Goal: Task Accomplishment & Management: Manage account settings

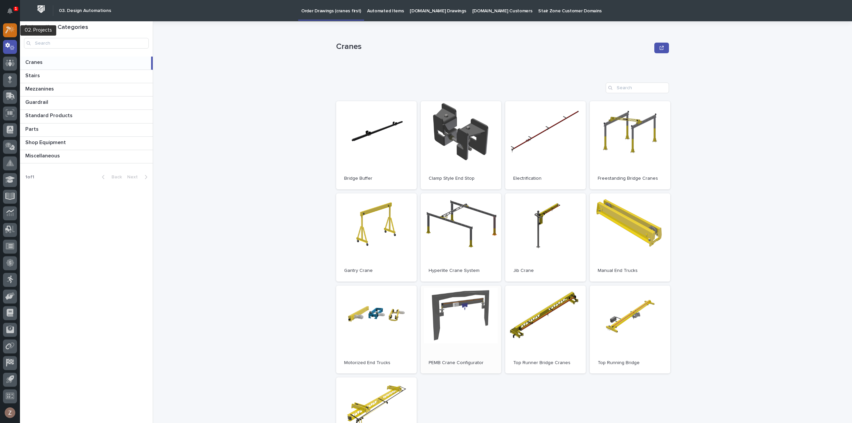
click at [12, 29] on icon at bounding box center [12, 29] width 6 height 7
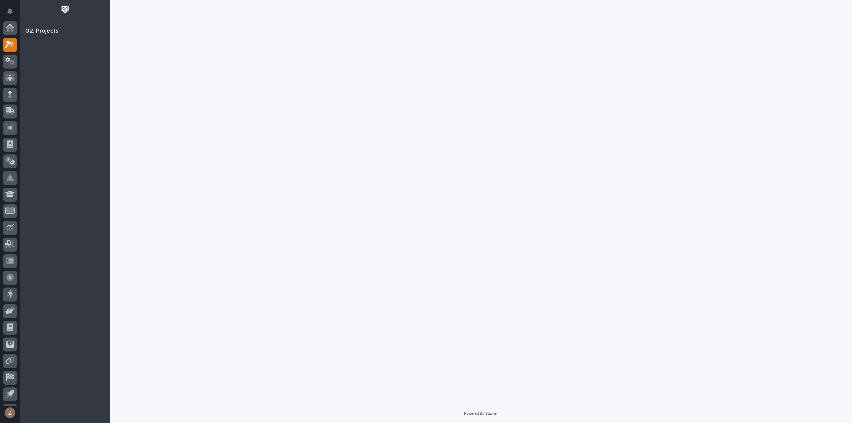
scroll to position [15, 0]
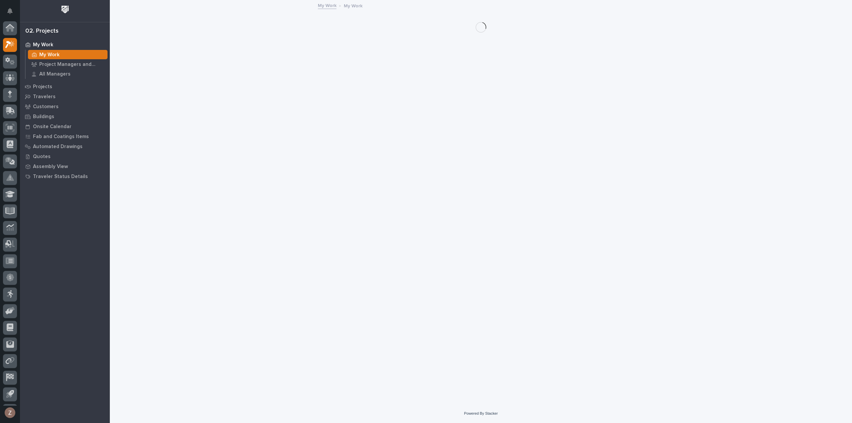
scroll to position [15, 0]
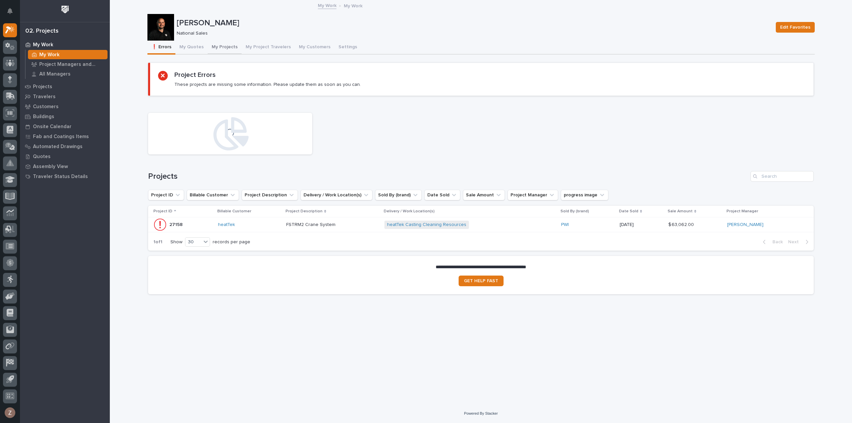
click at [216, 44] on button "My Projects" at bounding box center [225, 48] width 34 height 14
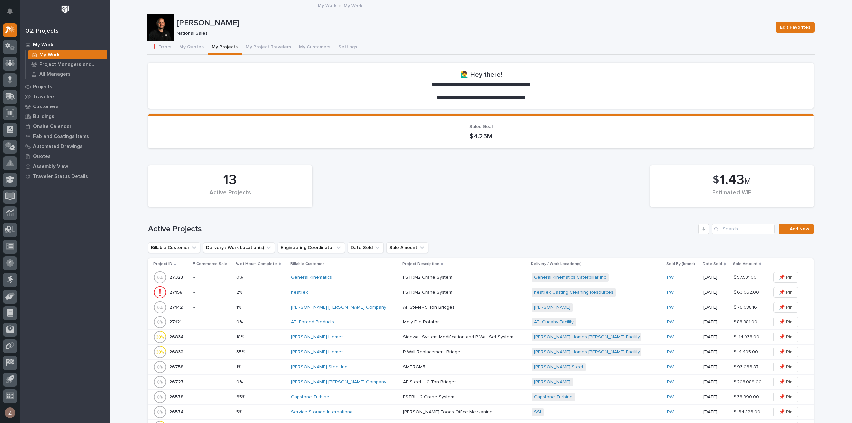
click at [363, 351] on div "[PERSON_NAME] Homes" at bounding box center [344, 353] width 107 height 6
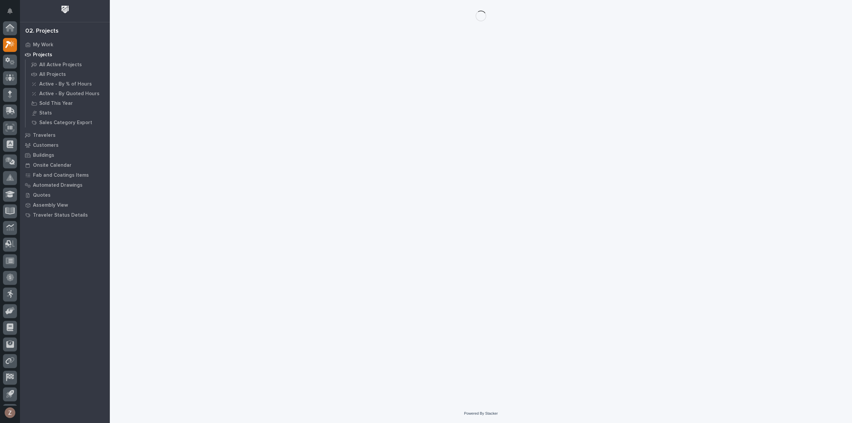
scroll to position [15, 0]
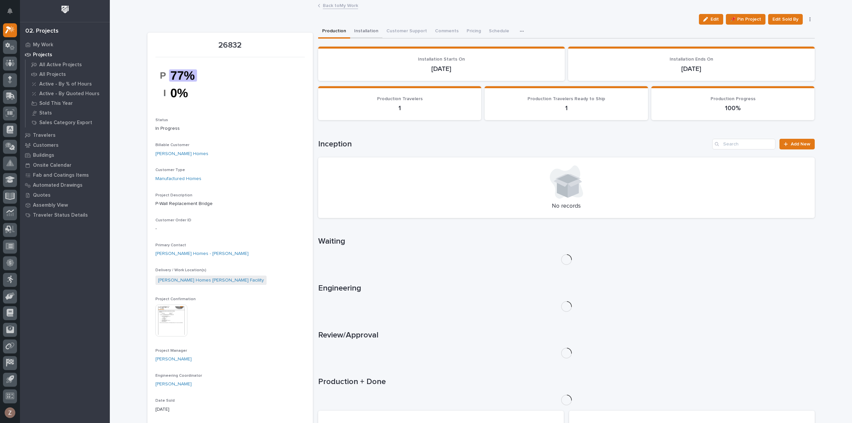
click at [362, 31] on button "Installation" at bounding box center [366, 32] width 32 height 14
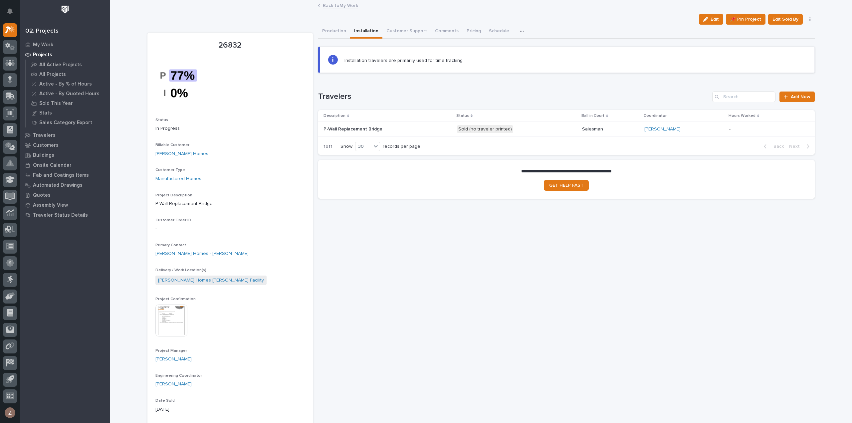
click at [433, 132] on div "P-Wall Replacement Bridge P-Wall Replacement Bridge" at bounding box center [388, 129] width 128 height 11
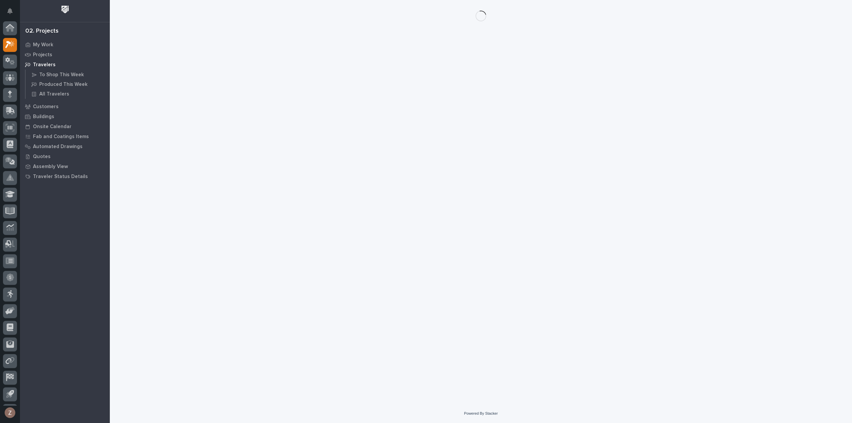
scroll to position [15, 0]
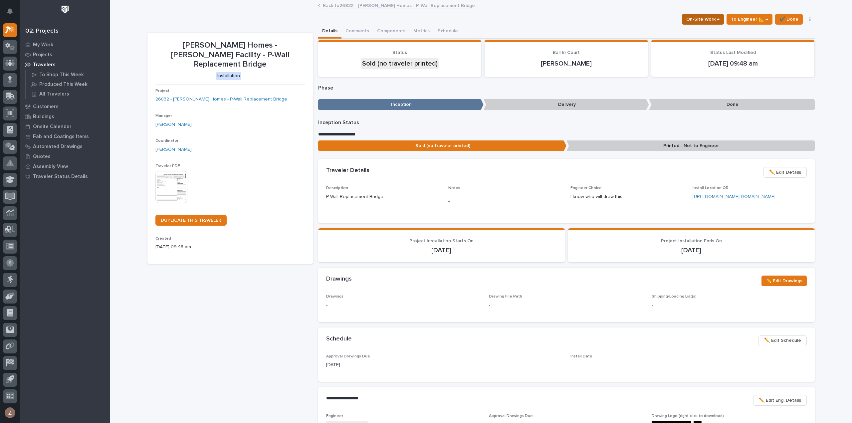
click at [714, 19] on span "On-Site Work →" at bounding box center [702, 19] width 33 height 8
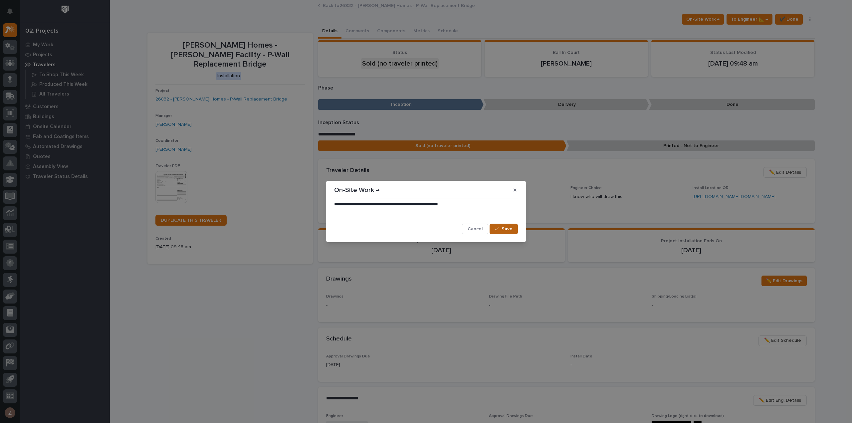
click at [509, 229] on span "Save" at bounding box center [507, 229] width 11 height 6
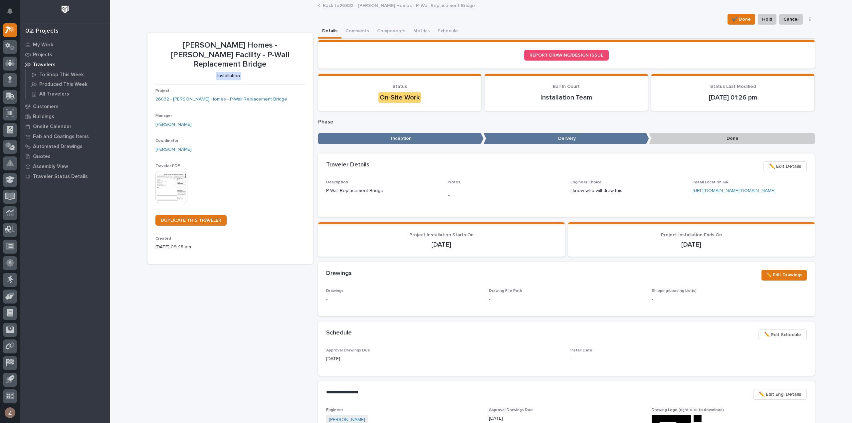
click at [378, 4] on link "Back to 26832 - [PERSON_NAME] Homes - P-Wall Replacement Bridge" at bounding box center [399, 5] width 152 height 8
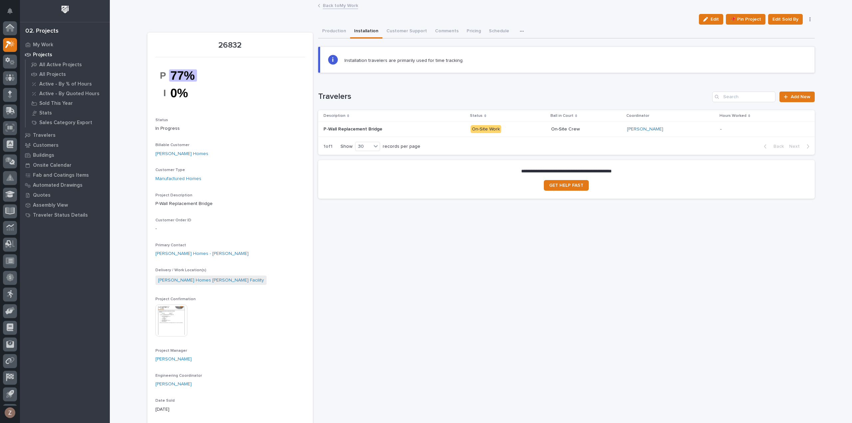
scroll to position [15, 0]
click at [333, 4] on link "Back to My Work" at bounding box center [340, 5] width 35 height 8
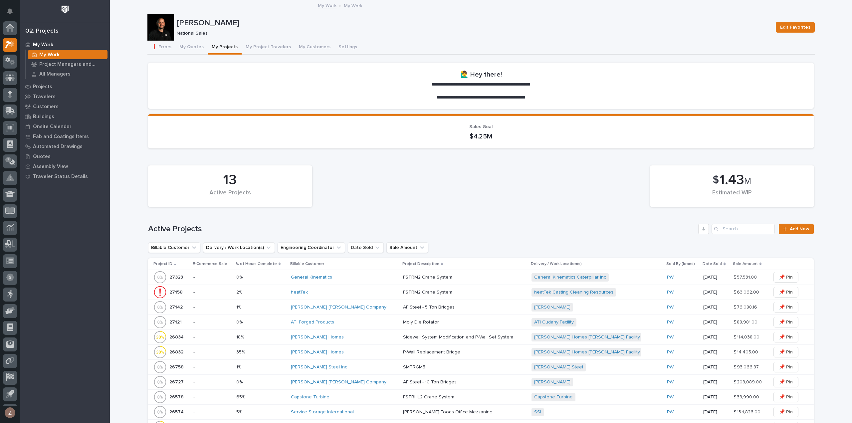
scroll to position [15, 0]
click at [447, 338] on p "Sidewall System Modification and P-Wall Set System" at bounding box center [459, 336] width 112 height 7
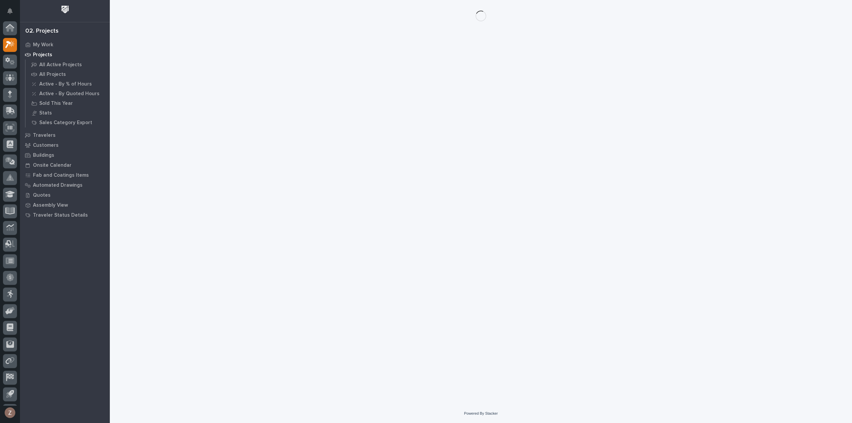
scroll to position [15, 0]
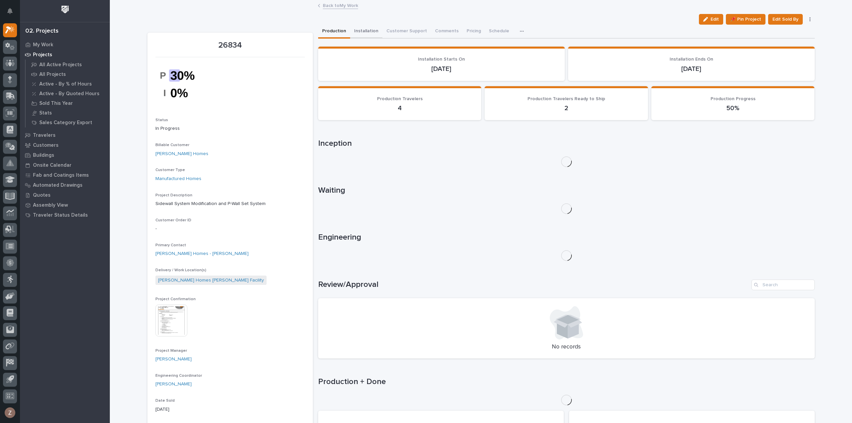
click at [369, 32] on button "Installation" at bounding box center [366, 32] width 32 height 14
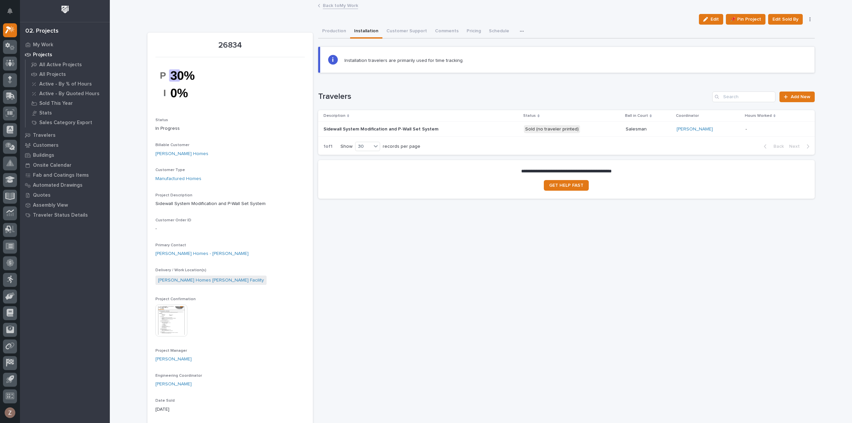
click at [669, 127] on p "Salesman" at bounding box center [649, 129] width 46 height 6
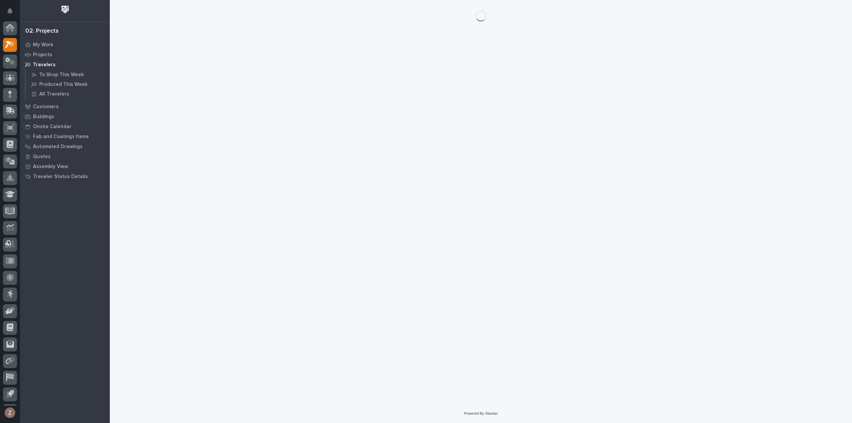
scroll to position [15, 0]
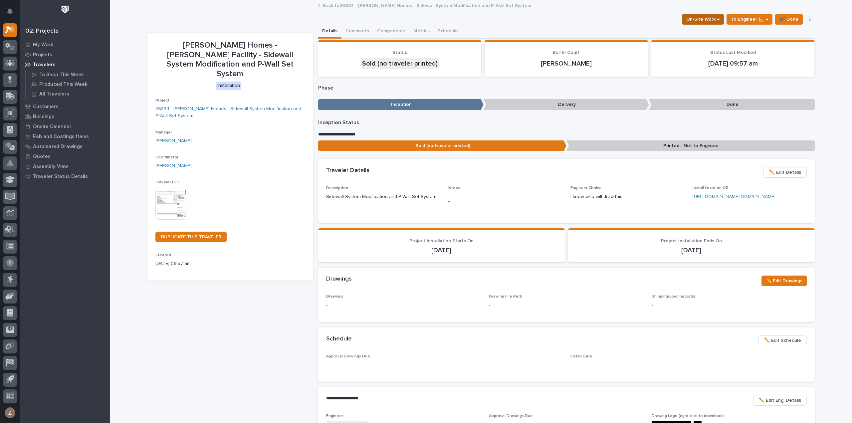
click at [704, 18] on span "On-Site Work →" at bounding box center [702, 19] width 33 height 8
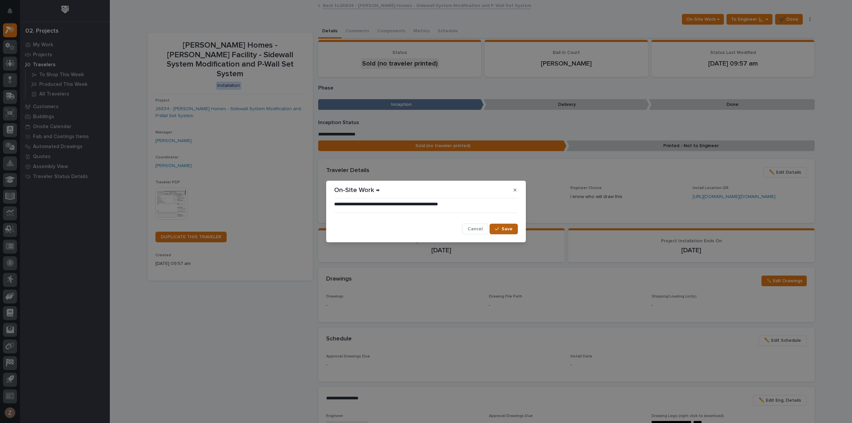
click at [506, 229] on span "Save" at bounding box center [507, 229] width 11 height 6
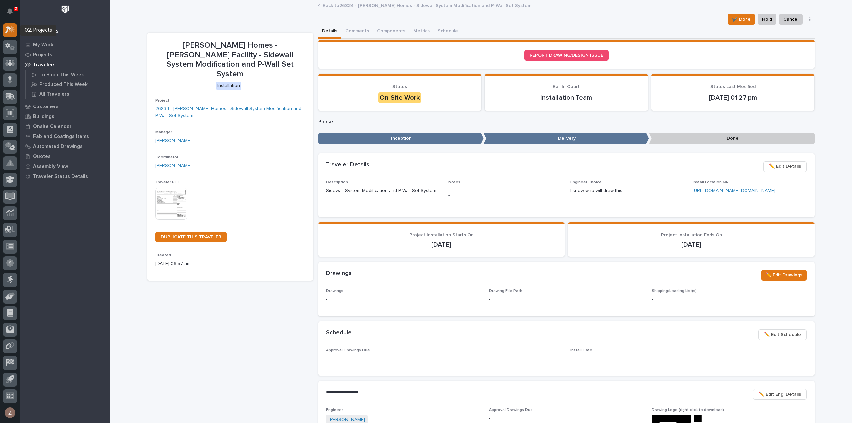
click at [6, 27] on icon at bounding box center [10, 30] width 10 height 8
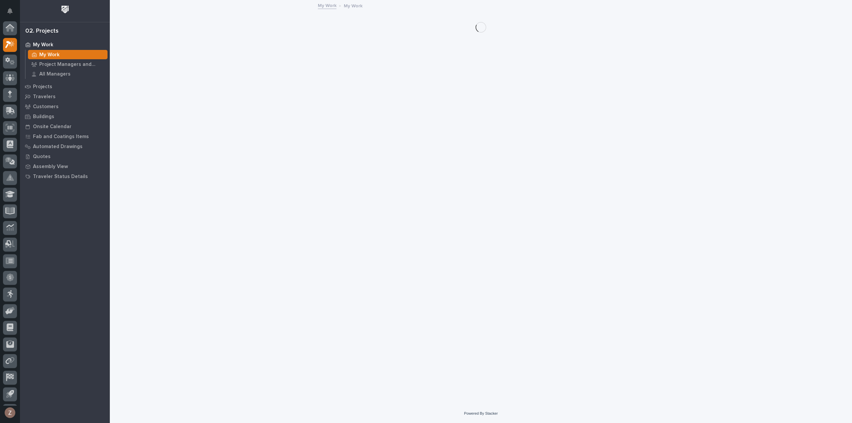
scroll to position [15, 0]
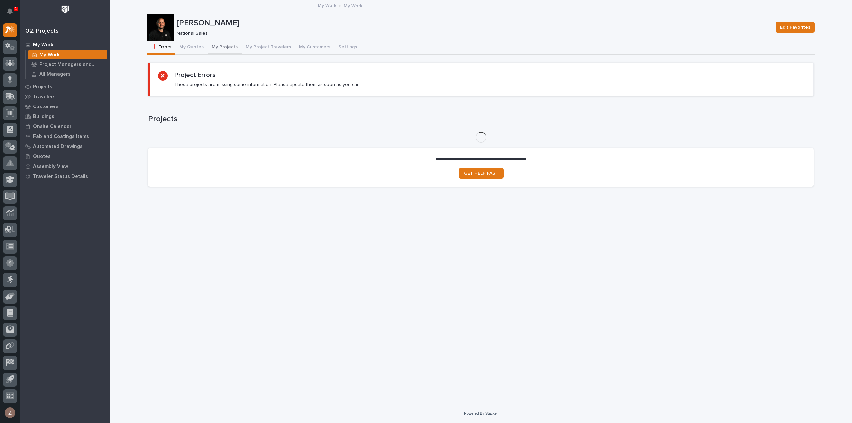
click at [218, 49] on button "My Projects" at bounding box center [225, 48] width 34 height 14
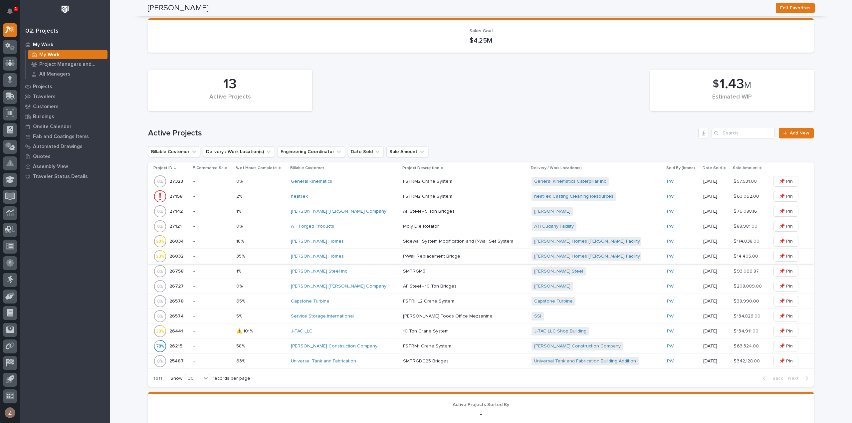
scroll to position [133, 0]
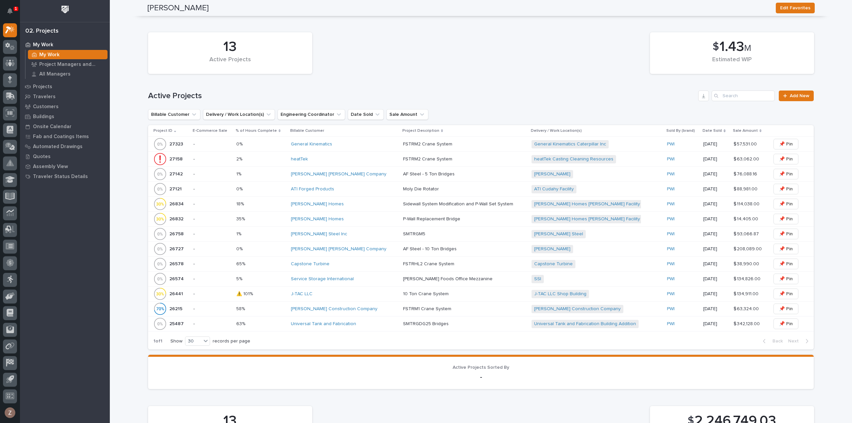
click at [357, 178] on div "[PERSON_NAME] [PERSON_NAME] Company" at bounding box center [344, 174] width 107 height 11
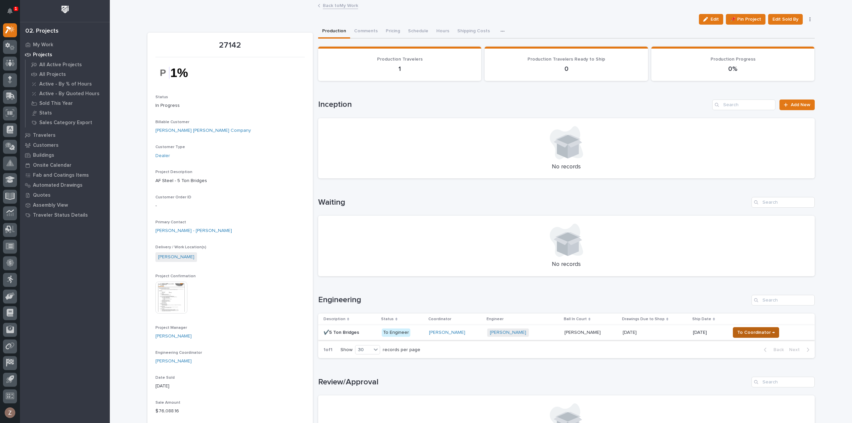
click at [757, 333] on span "To Coordinator →" at bounding box center [756, 333] width 38 height 8
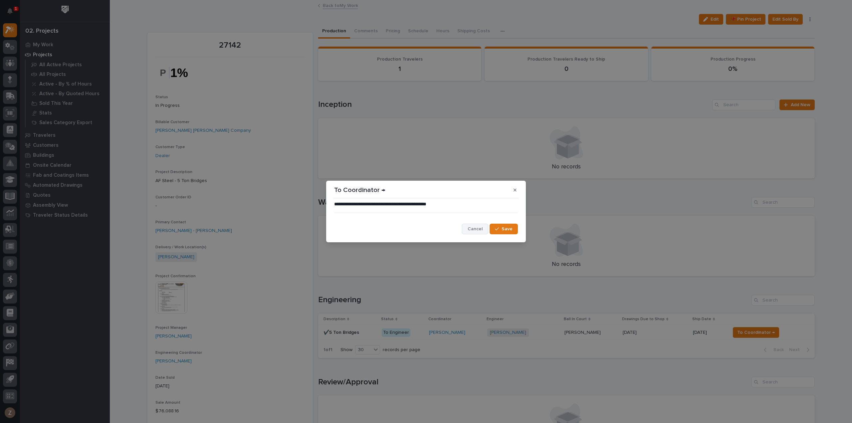
click at [474, 229] on span "Cancel" at bounding box center [475, 229] width 15 height 6
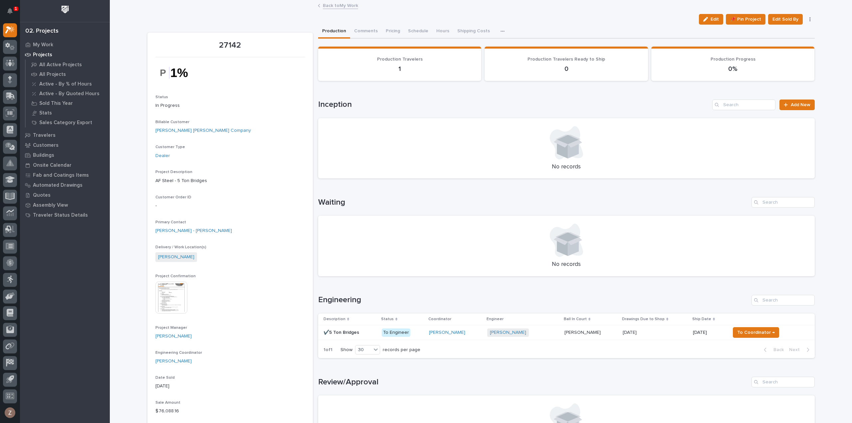
click at [13, 10] on button "Notifications" at bounding box center [10, 11] width 14 height 14
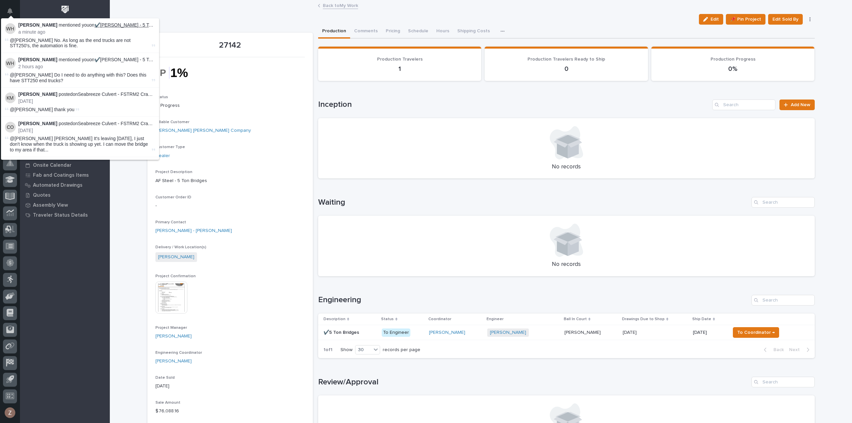
click at [117, 27] on link "✔️[PERSON_NAME] - 5 Ton Bridges" at bounding box center [133, 24] width 77 height 5
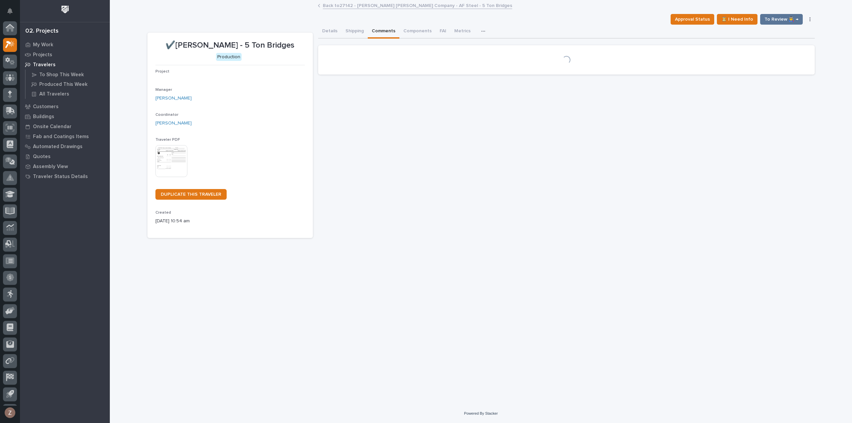
scroll to position [15, 0]
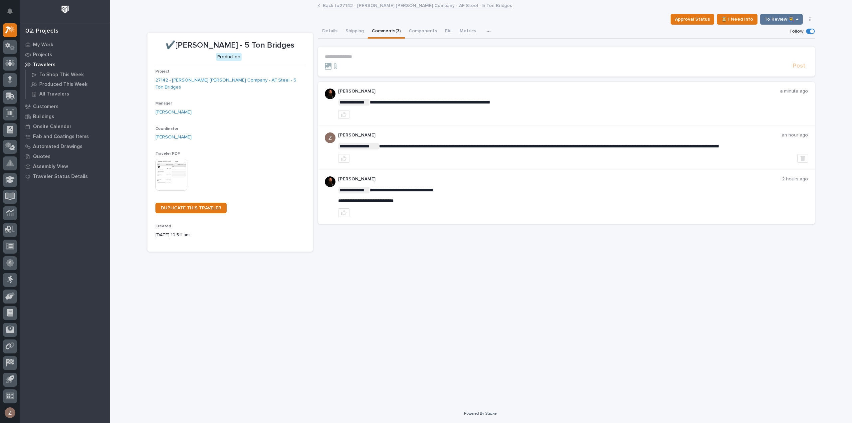
click at [386, 58] on p "**********" at bounding box center [566, 57] width 483 height 6
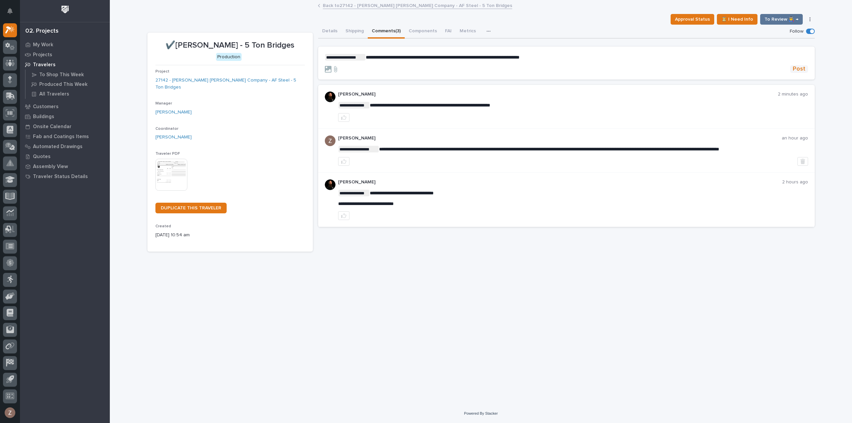
click at [796, 65] on span "Post" at bounding box center [799, 69] width 13 height 8
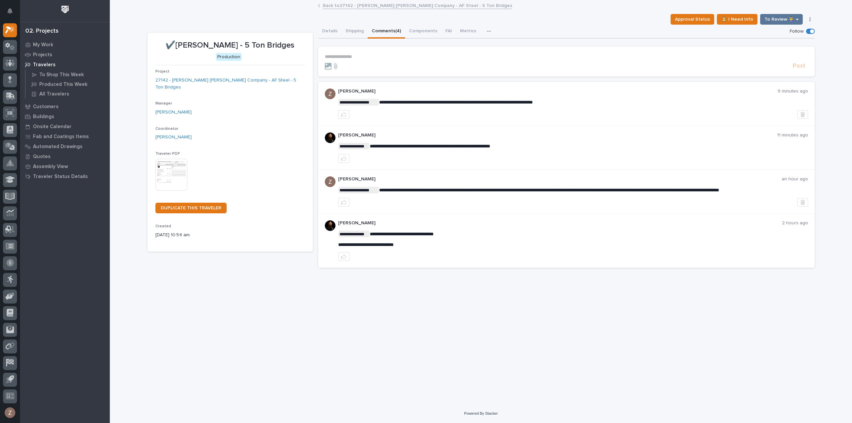
click at [404, 6] on link "Back to 27142 - [PERSON_NAME] [PERSON_NAME] Company - AF Steel - 5 Ton Bridges" at bounding box center [417, 5] width 189 height 8
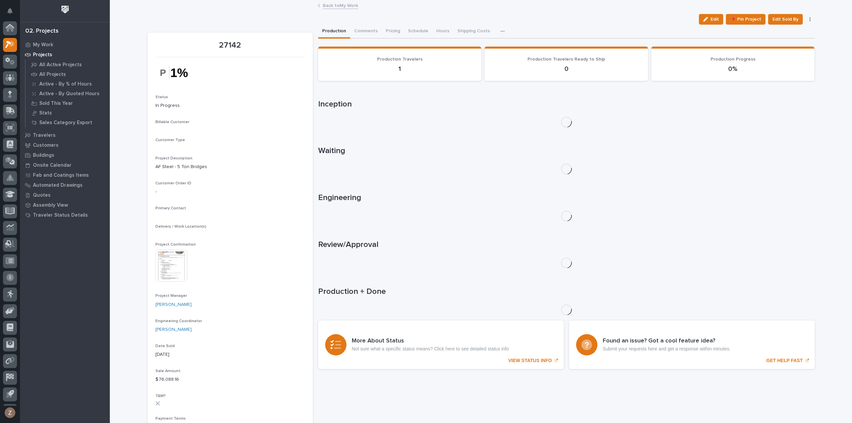
scroll to position [15, 0]
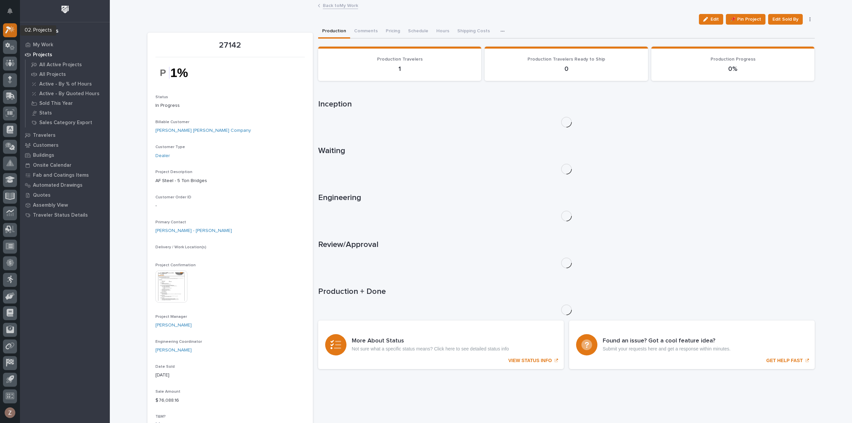
click at [13, 33] on icon at bounding box center [10, 30] width 10 height 8
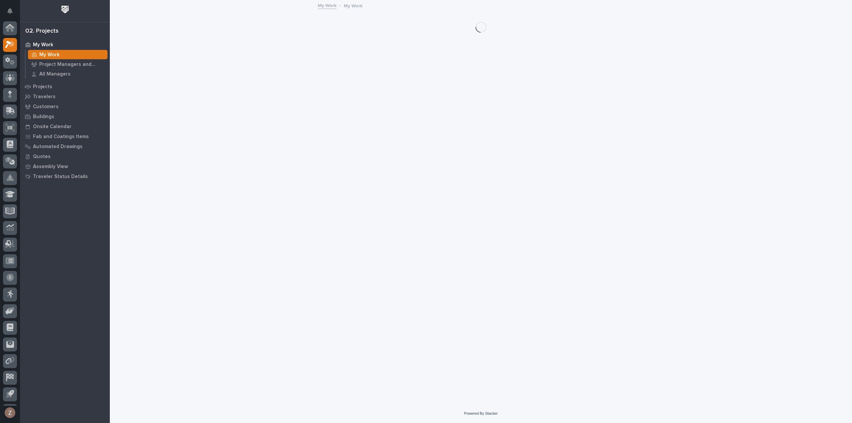
scroll to position [15, 0]
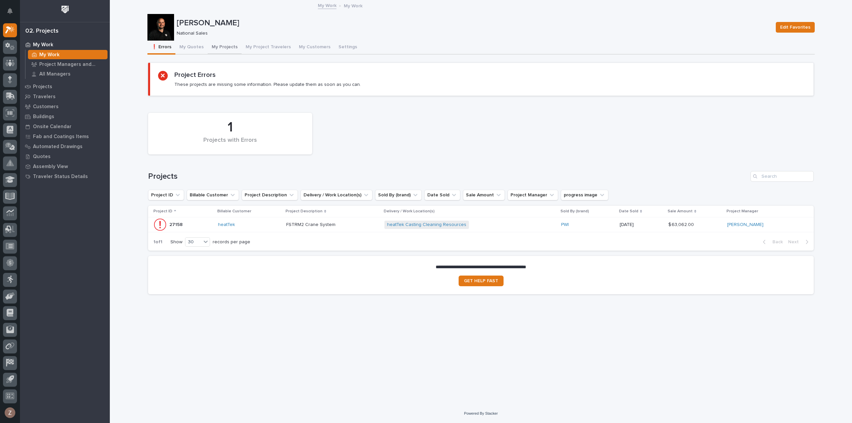
click at [184, 46] on button "My Quotes" at bounding box center [191, 48] width 32 height 14
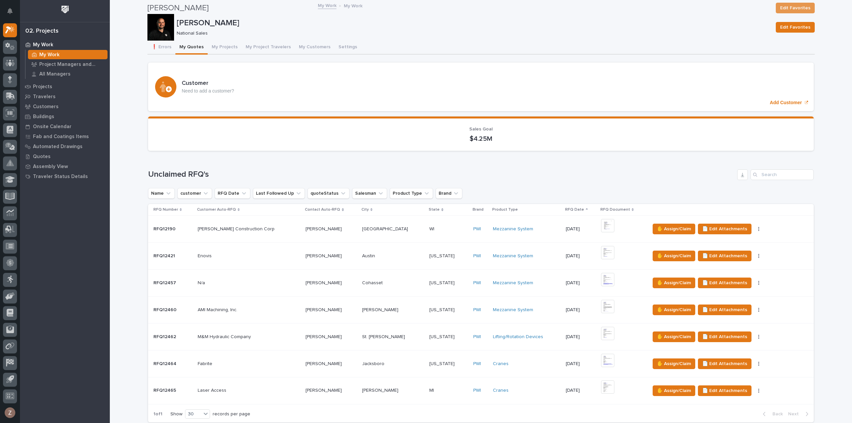
scroll to position [100, 0]
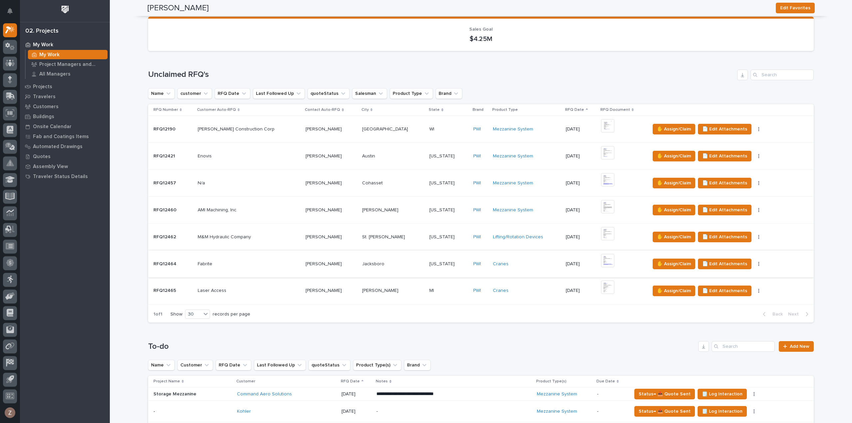
click at [601, 258] on img at bounding box center [607, 260] width 13 height 13
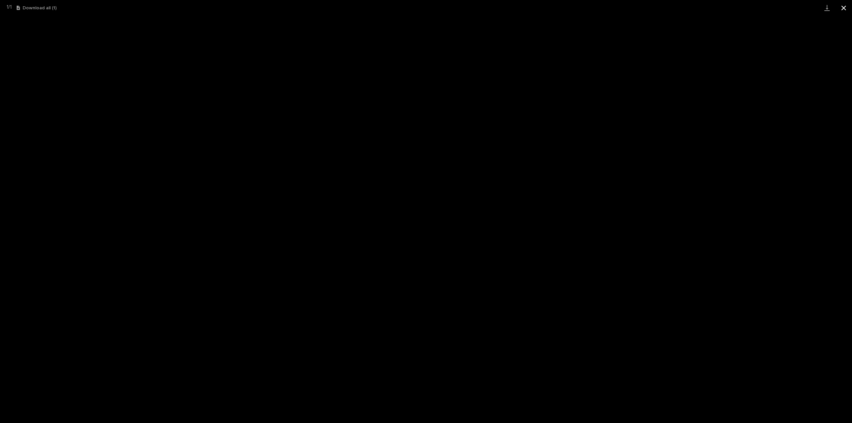
drag, startPoint x: 844, startPoint y: 7, endPoint x: 841, endPoint y: 9, distance: 3.9
click at [844, 7] on button "Close gallery" at bounding box center [844, 8] width 17 height 16
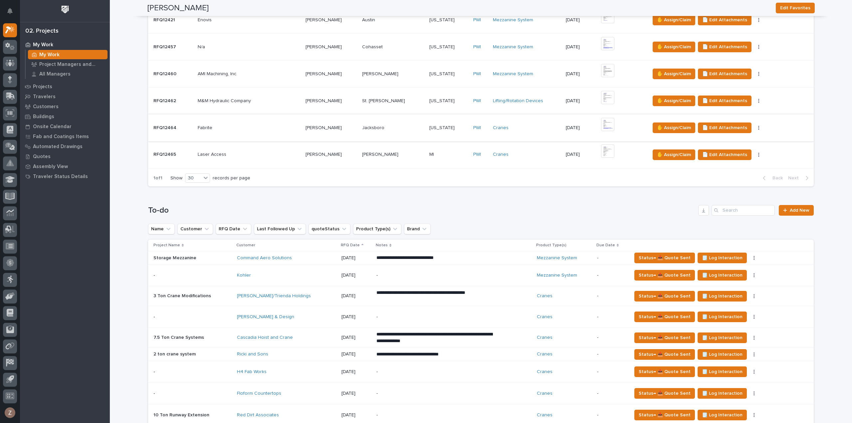
scroll to position [333, 0]
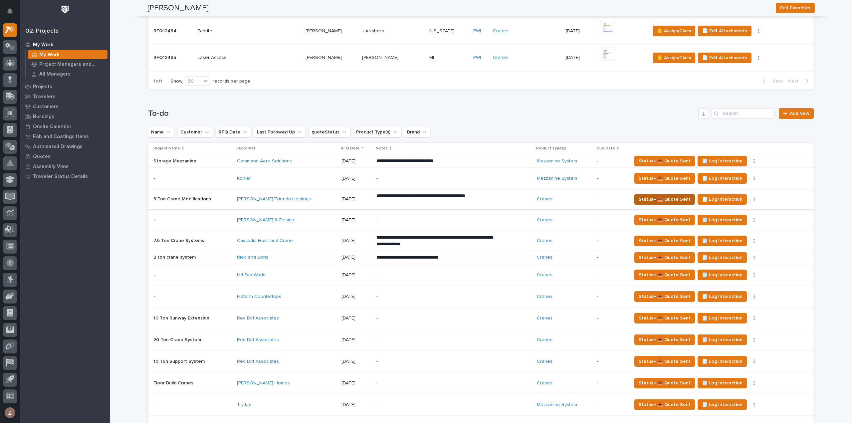
click at [644, 197] on span "Status→ 📤 Quote Sent" at bounding box center [665, 199] width 52 height 8
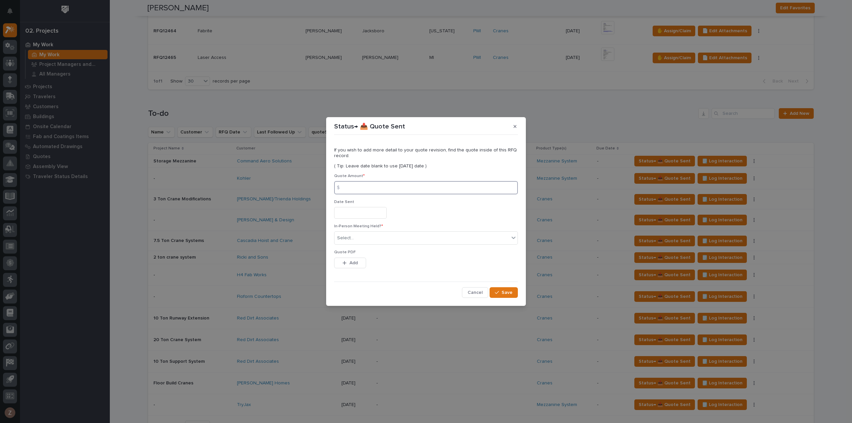
click at [372, 190] on input at bounding box center [426, 187] width 184 height 13
type input "31006"
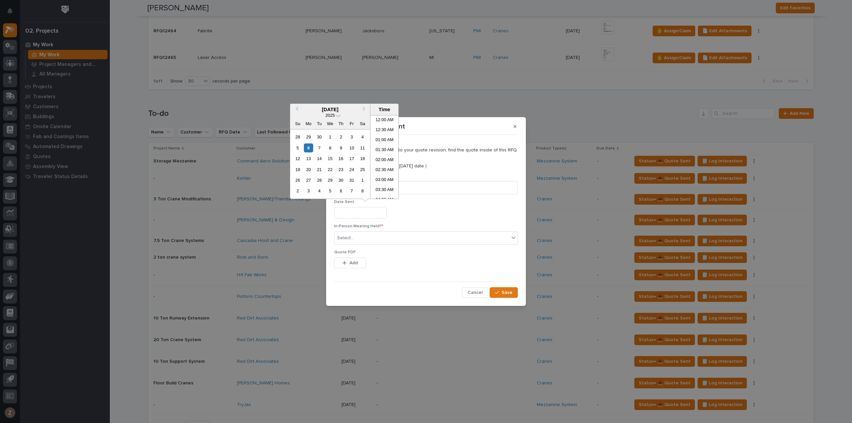
click at [361, 209] on input "text" at bounding box center [360, 213] width 53 height 12
click at [383, 146] on li "01:30 PM" at bounding box center [384, 147] width 28 height 10
type input "**********"
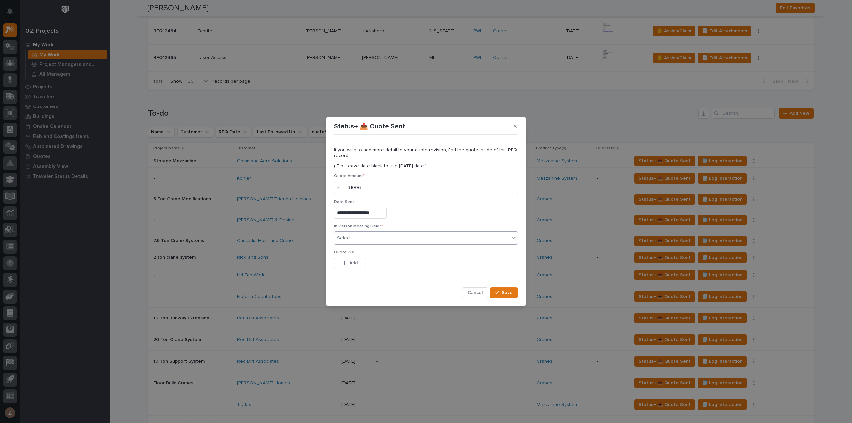
click at [374, 233] on div "Select..." at bounding box center [422, 238] width 175 height 11
click at [385, 260] on div "No" at bounding box center [426, 263] width 183 height 12
click at [504, 291] on span "Save" at bounding box center [507, 293] width 11 height 6
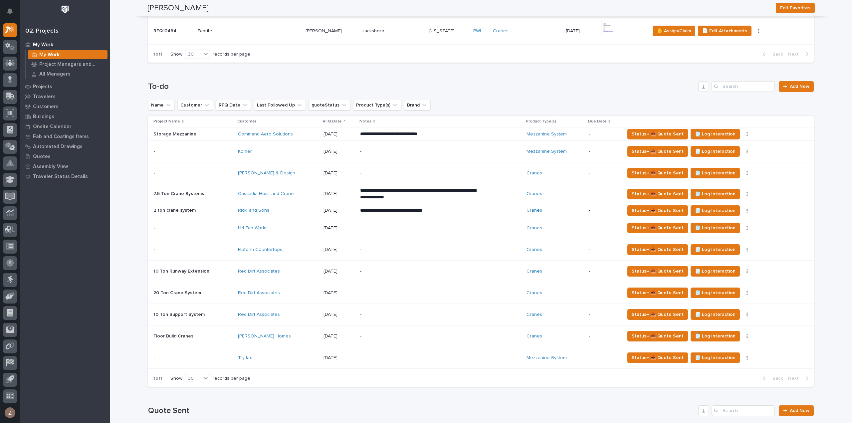
click at [424, 210] on p "**********" at bounding box center [418, 210] width 117 height 7
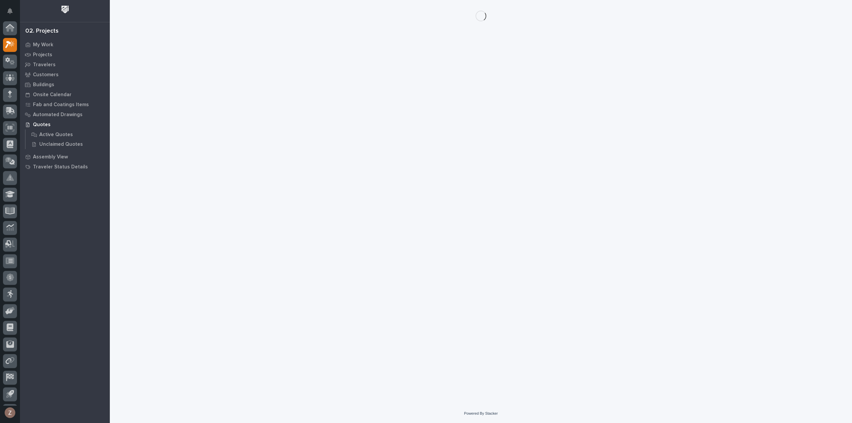
scroll to position [15, 0]
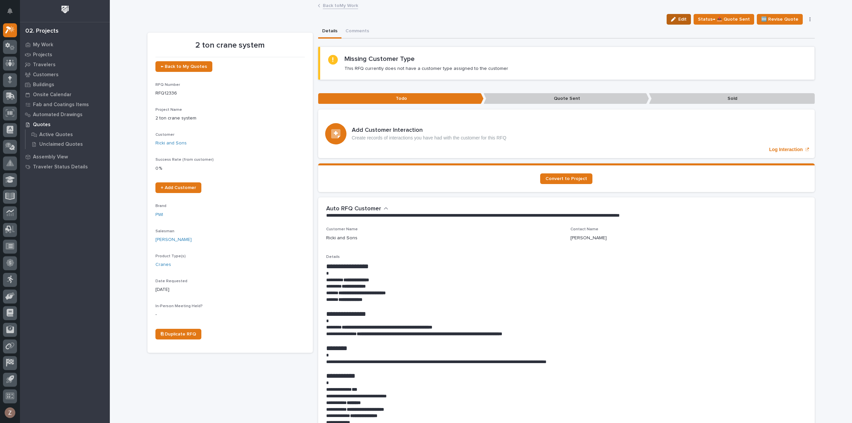
click at [687, 19] on span "Edit" at bounding box center [682, 19] width 8 height 6
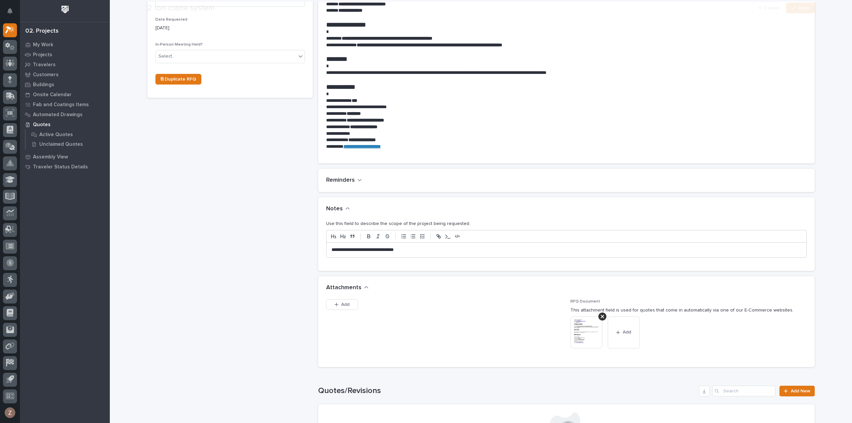
scroll to position [333, 0]
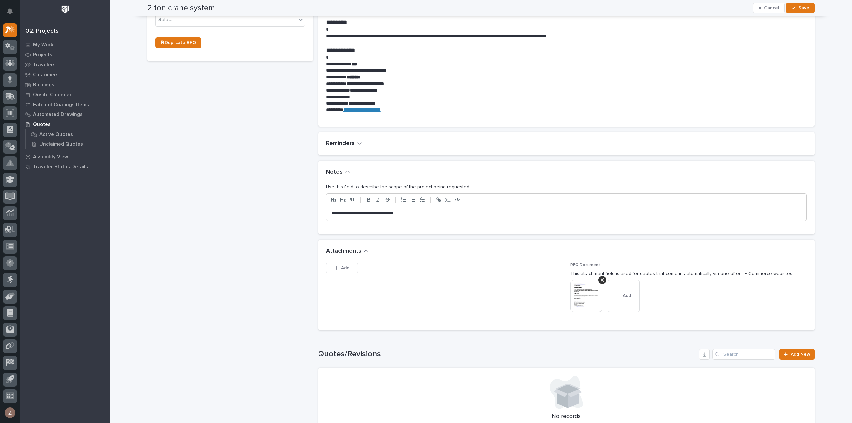
drag, startPoint x: 330, startPoint y: 220, endPoint x: 197, endPoint y: 227, distance: 133.3
click at [225, 225] on div "2 ton crane system ← Back to My Quotes RFQ Number RFQ12336 Project Name * 2 ton…" at bounding box center [480, 126] width 667 height 868
click at [799, 4] on button "Save" at bounding box center [800, 8] width 28 height 11
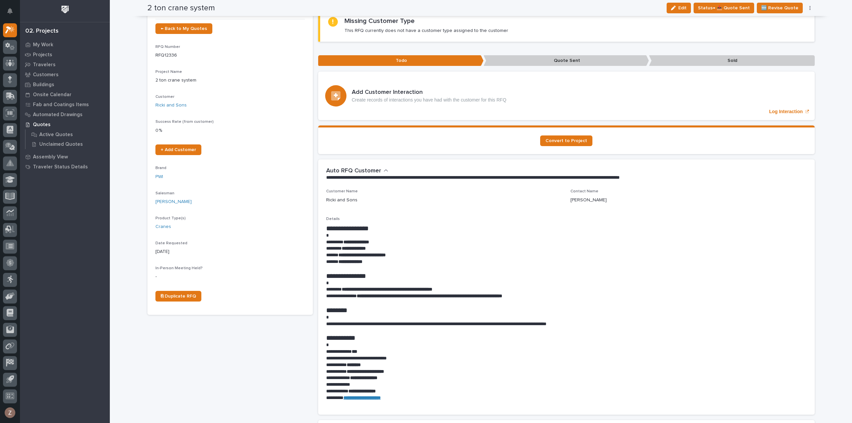
scroll to position [0, 0]
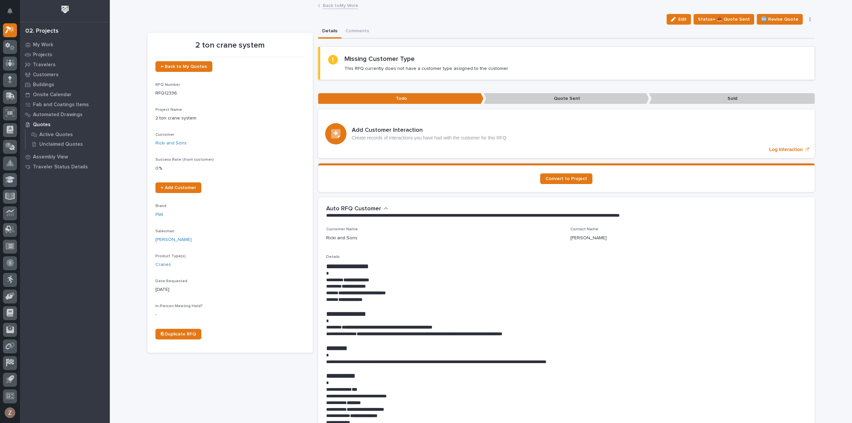
click at [335, 7] on link "Back to My Work" at bounding box center [340, 5] width 35 height 8
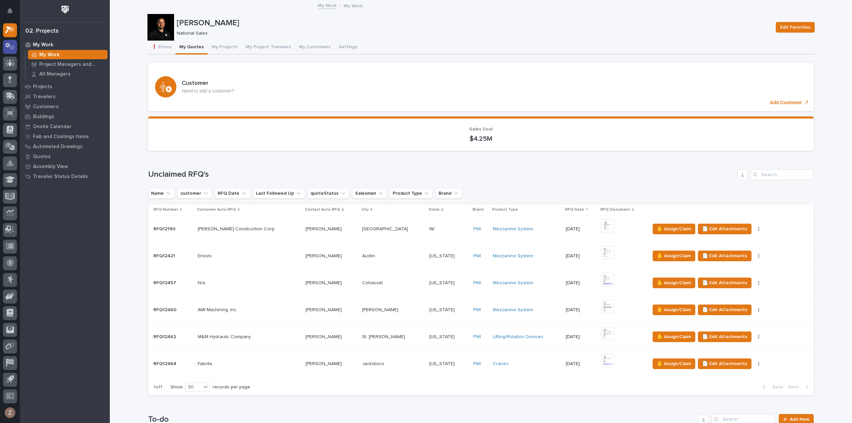
click at [11, 42] on div at bounding box center [10, 47] width 14 height 14
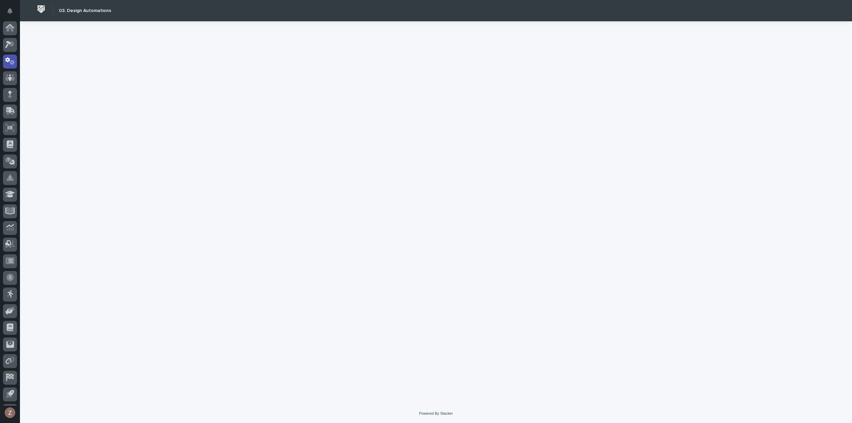
scroll to position [15, 0]
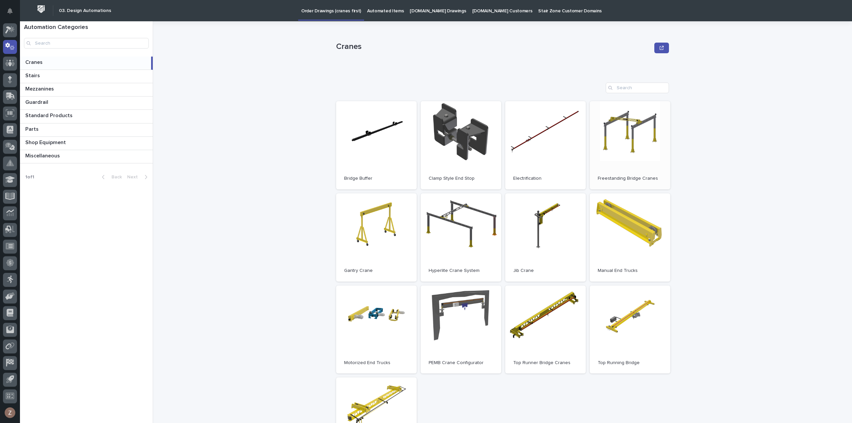
click at [638, 146] on link "Open" at bounding box center [630, 145] width 81 height 88
click at [17, 28] on link at bounding box center [10, 30] width 14 height 14
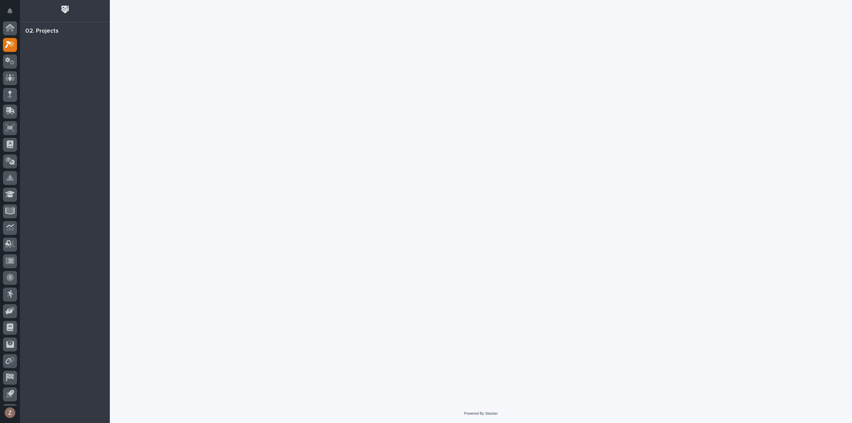
scroll to position [15, 0]
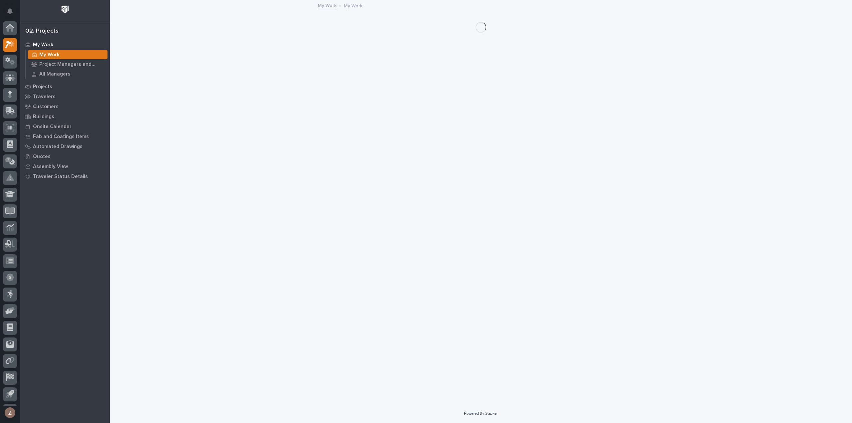
scroll to position [15, 0]
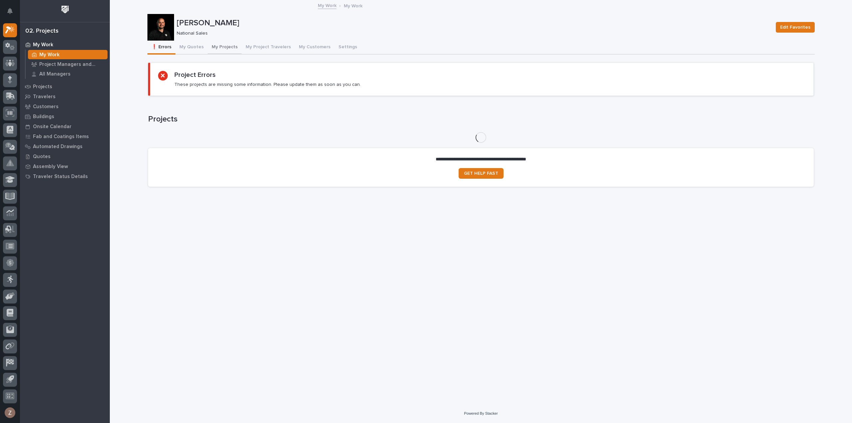
click at [197, 47] on button "My Quotes" at bounding box center [191, 48] width 32 height 14
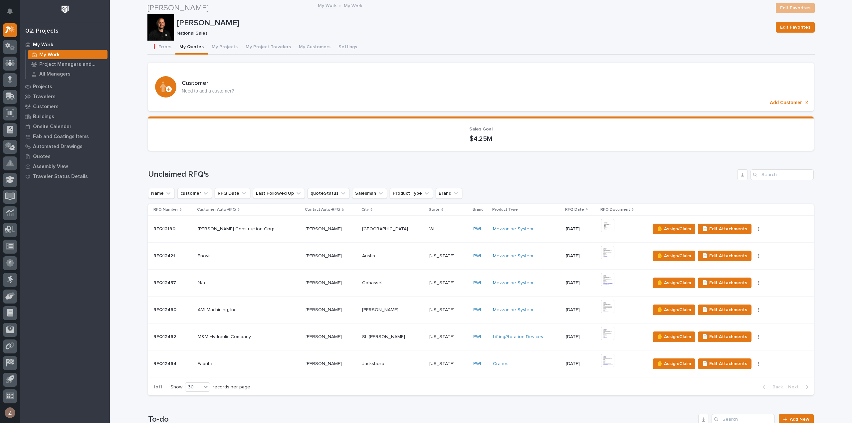
scroll to position [300, 0]
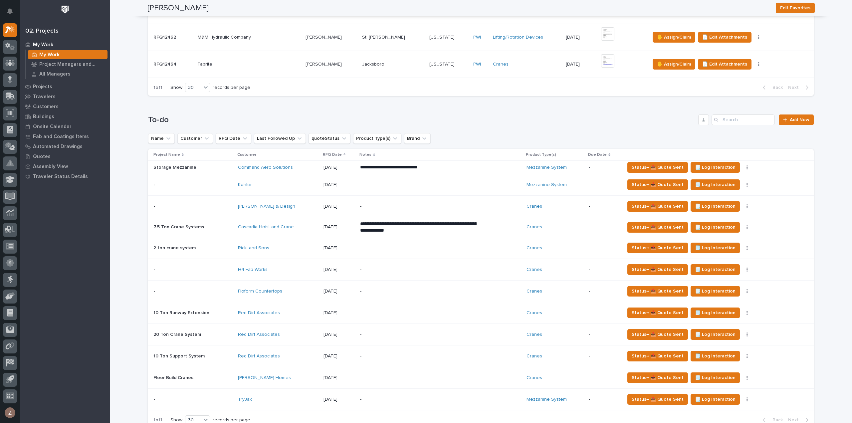
click at [413, 251] on div "-" at bounding box center [418, 248] width 117 height 15
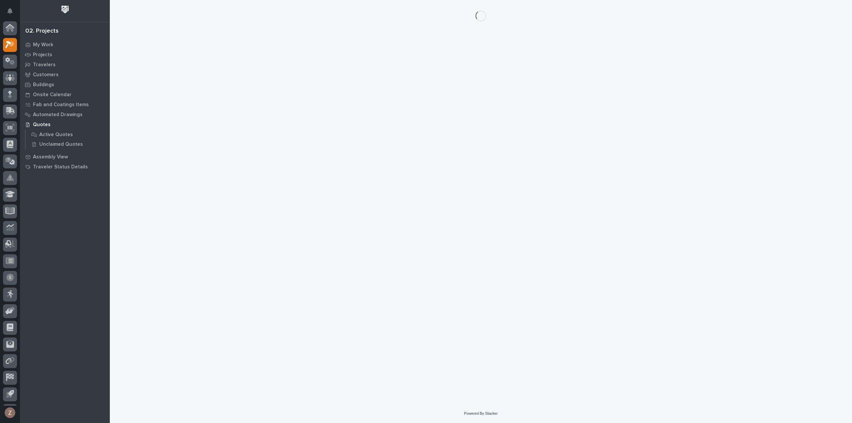
scroll to position [15, 0]
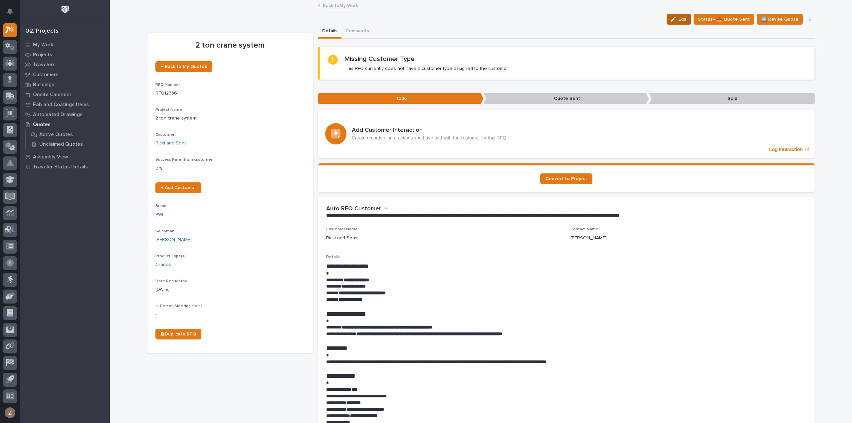
click at [685, 18] on span "Edit" at bounding box center [682, 19] width 8 height 6
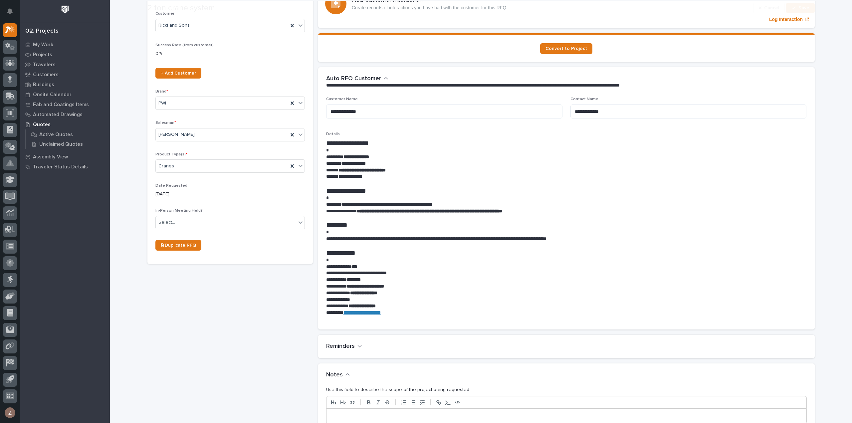
scroll to position [266, 0]
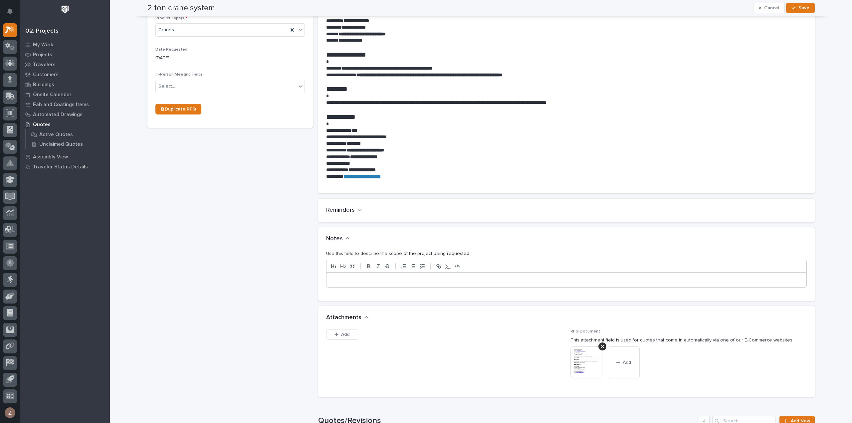
click at [382, 281] on p at bounding box center [567, 280] width 470 height 7
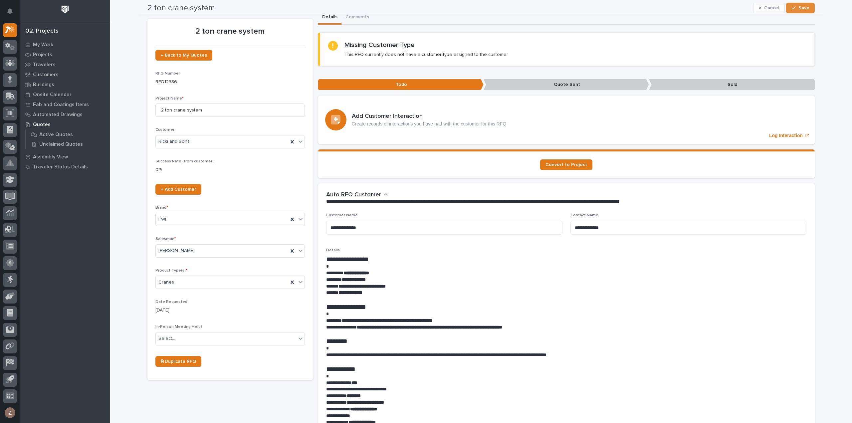
scroll to position [0, 0]
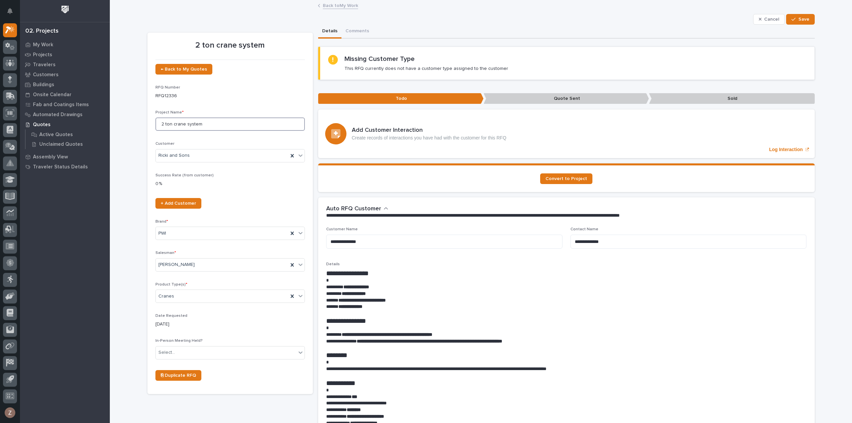
drag, startPoint x: 153, startPoint y: 125, endPoint x: 111, endPoint y: 121, distance: 42.8
type input "FSTRM2 Crane System"
click at [794, 19] on icon "button" at bounding box center [794, 19] width 4 height 5
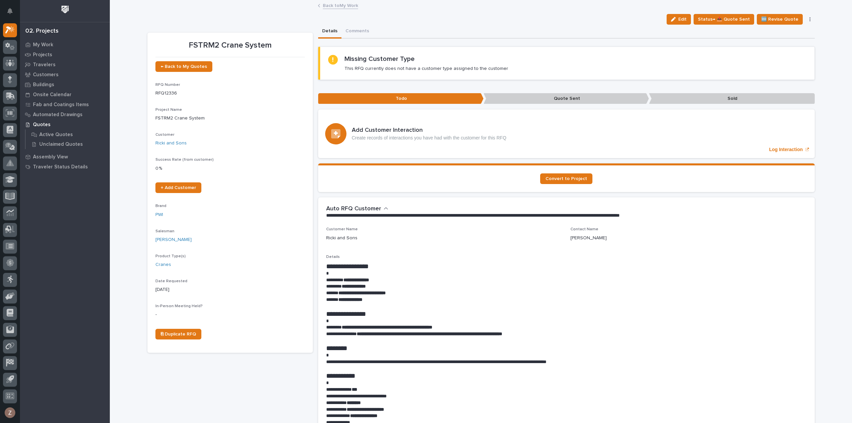
click at [343, 8] on link "Back to My Work" at bounding box center [340, 5] width 35 height 8
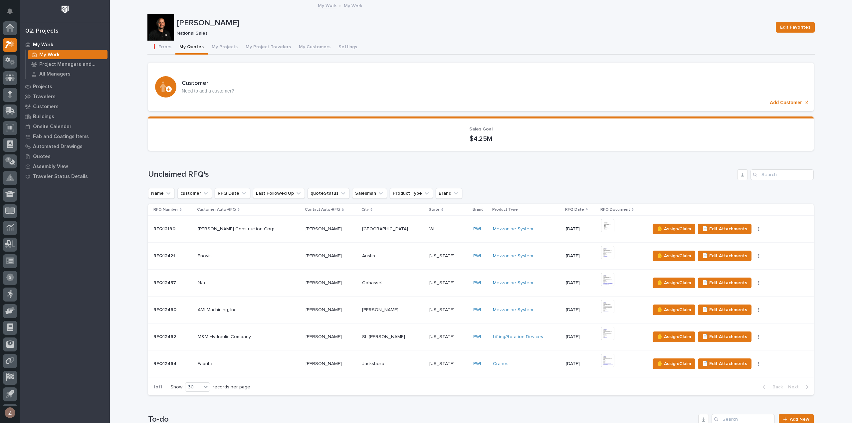
scroll to position [300, 0]
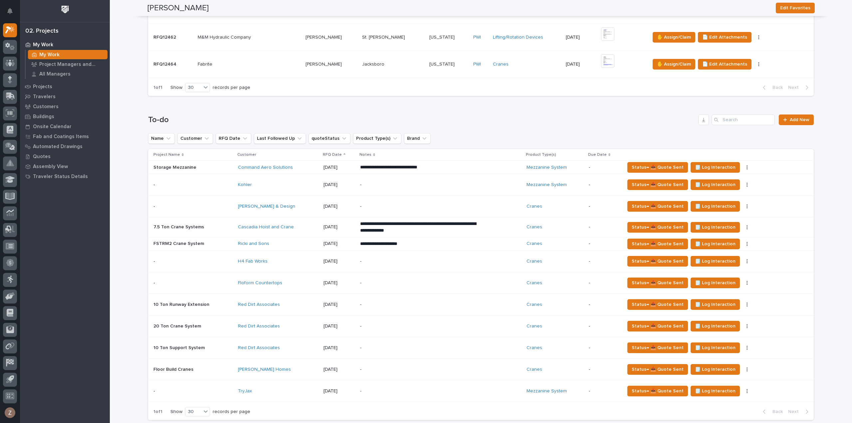
click at [362, 260] on p "-" at bounding box center [418, 262] width 117 height 6
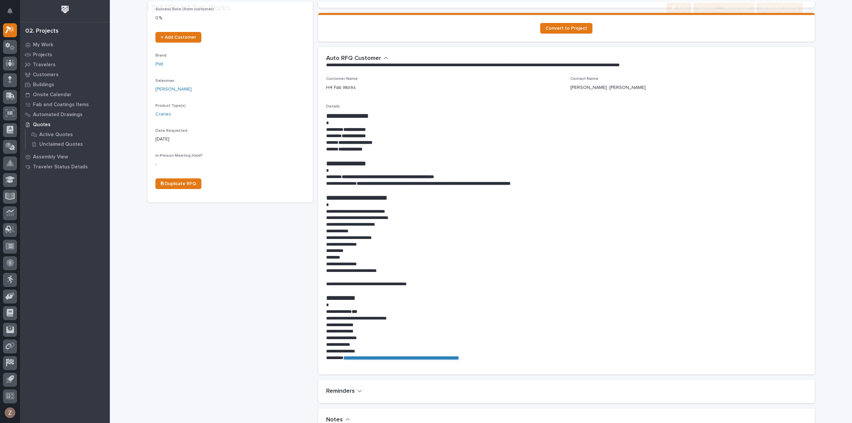
scroll to position [266, 0]
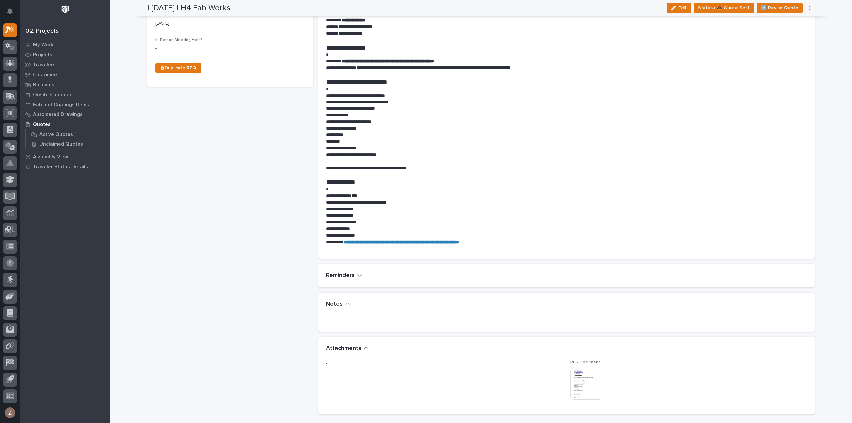
click at [576, 378] on img at bounding box center [587, 384] width 32 height 32
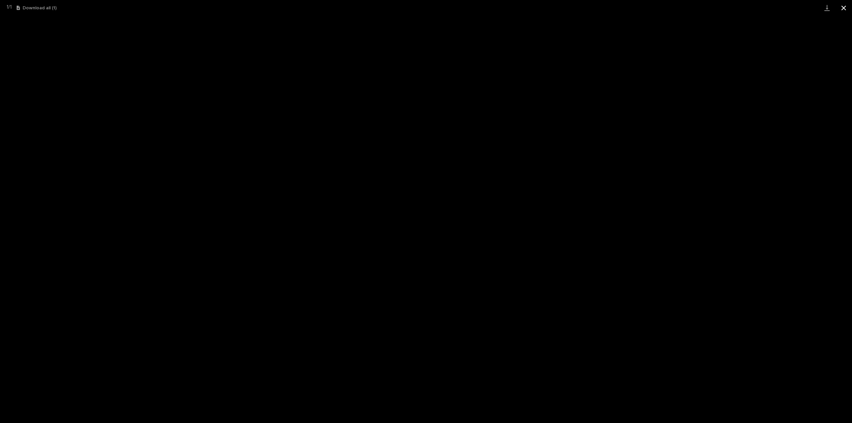
click at [843, 6] on button "Close gallery" at bounding box center [844, 8] width 17 height 16
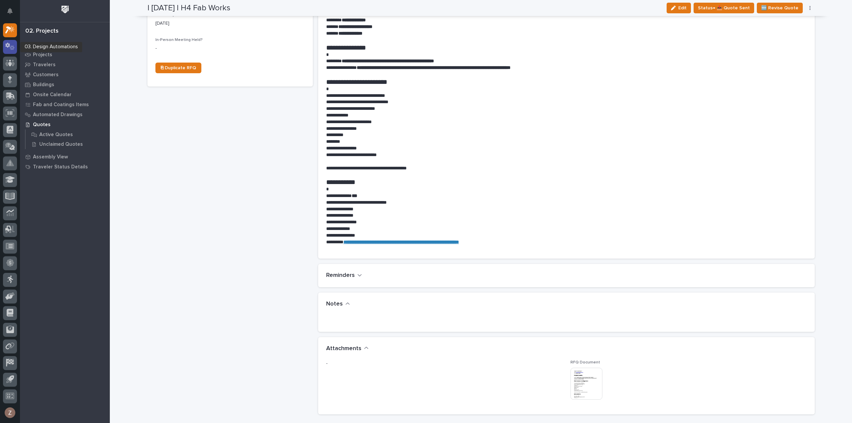
click at [9, 46] on icon at bounding box center [7, 45] width 5 height 5
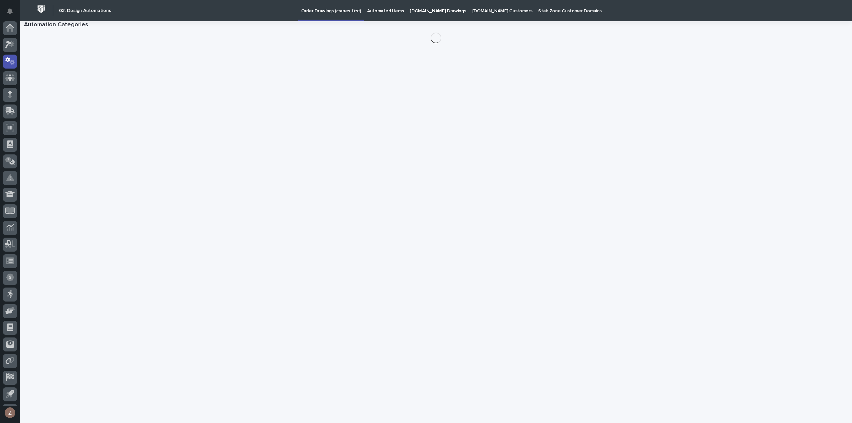
scroll to position [15, 0]
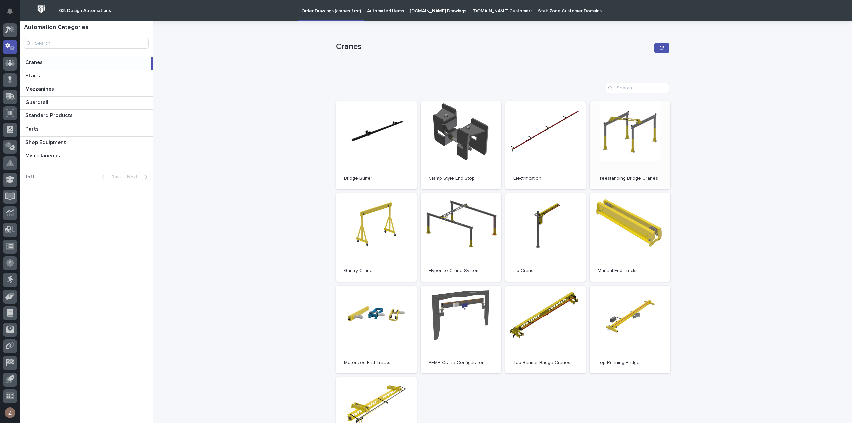
click at [642, 147] on link "Open" at bounding box center [630, 145] width 81 height 88
